Goal: Task Accomplishment & Management: Manage account settings

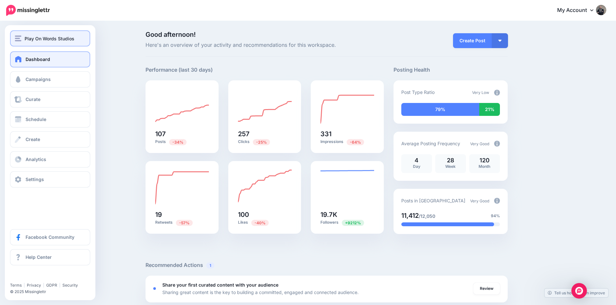
click at [36, 42] on button "Play On Words Studios" at bounding box center [50, 38] width 80 height 16
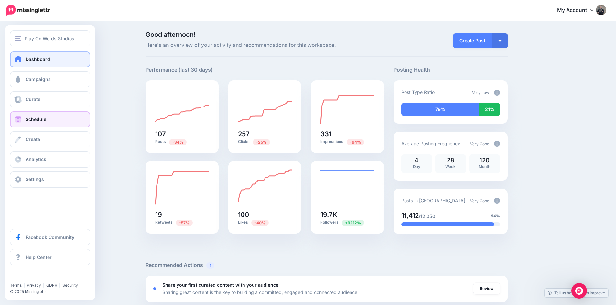
click at [37, 121] on span "Schedule" at bounding box center [36, 119] width 21 height 5
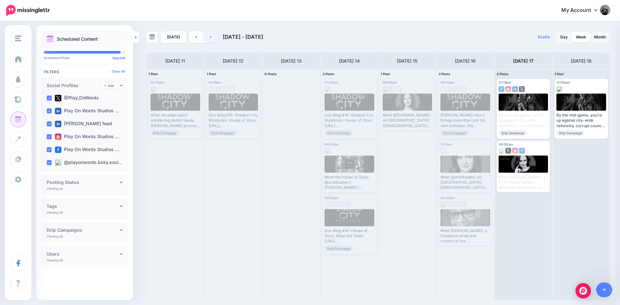
click at [207, 36] on link at bounding box center [211, 37] width 15 height 12
